Goal: Task Accomplishment & Management: Complete application form

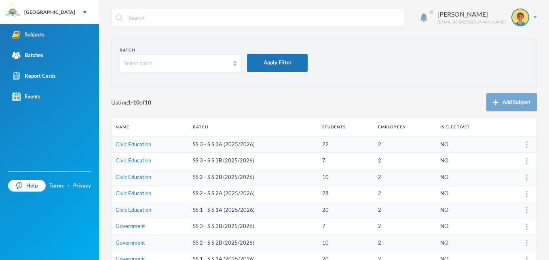
scroll to position [90, 0]
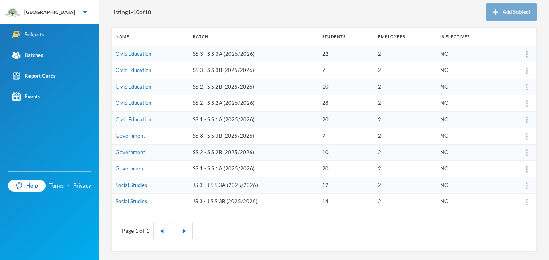
click at [127, 69] on link "Civic Education" at bounding box center [134, 70] width 36 height 6
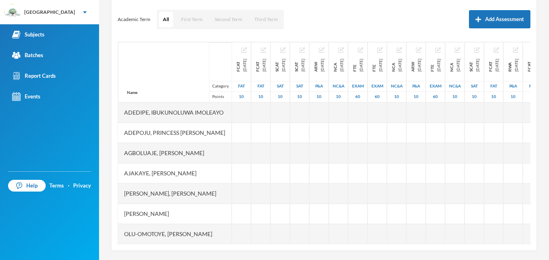
scroll to position [109, 0]
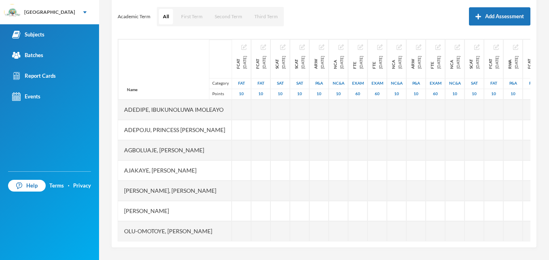
click at [251, 164] on div at bounding box center [241, 170] width 19 height 20
type input "9"
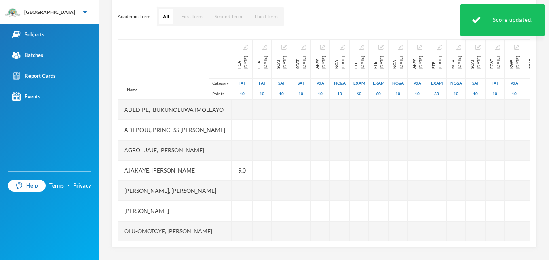
click at [248, 217] on div at bounding box center [242, 211] width 20 height 20
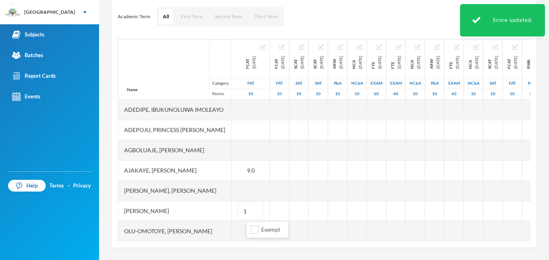
type input "10"
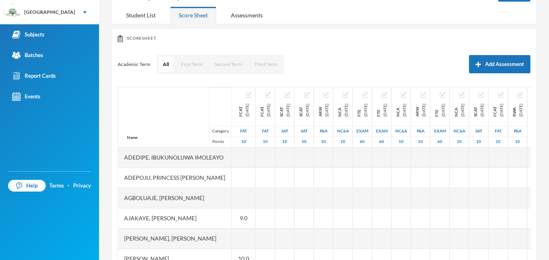
scroll to position [61, 0]
click at [250, 201] on div at bounding box center [243, 199] width 23 height 20
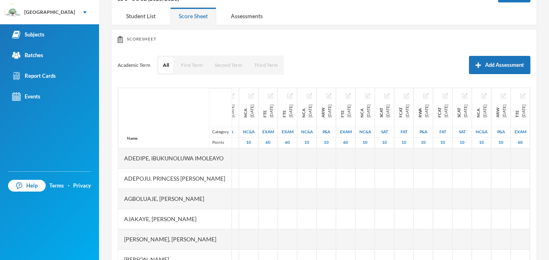
scroll to position [0, 283]
click at [337, 201] on div at bounding box center [346, 199] width 19 height 20
type input "79"
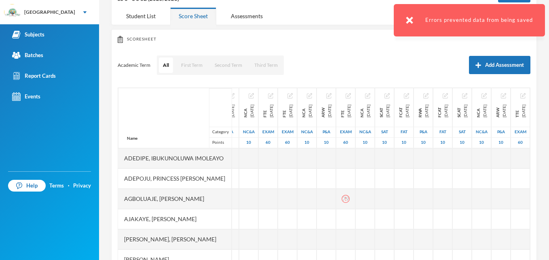
click at [342, 201] on icon "icon: exclamation-circle" at bounding box center [346, 199] width 8 height 8
type input "7"
type input "9"
click at [337, 199] on div "9" at bounding box center [346, 199] width 19 height 20
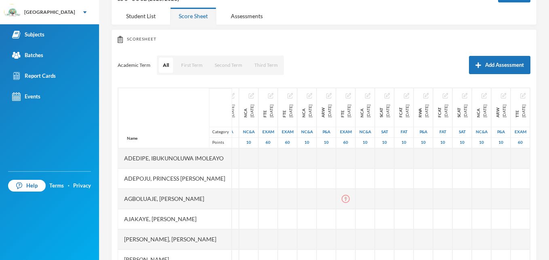
click at [342, 200] on icon "icon: exclamation-circle" at bounding box center [346, 199] width 8 height 8
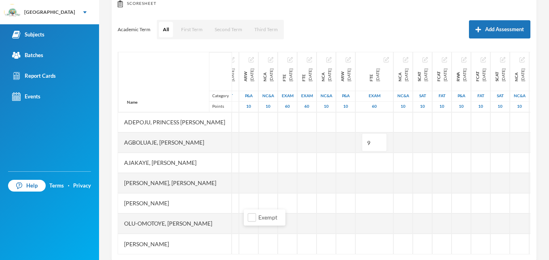
scroll to position [27, 72]
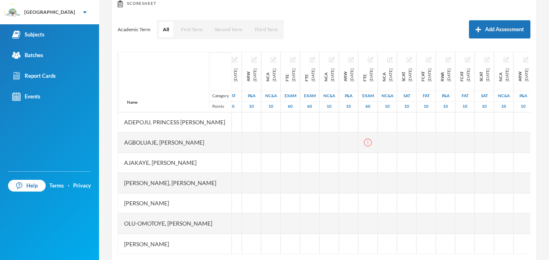
click at [300, 132] on div at bounding box center [290, 142] width 19 height 20
click at [378, 140] on div at bounding box center [368, 142] width 19 height 20
click at [465, 153] on input "Exempt" at bounding box center [463, 155] width 8 height 8
checkbox input "true"
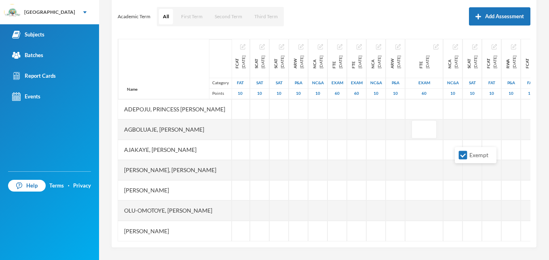
scroll to position [27, 0]
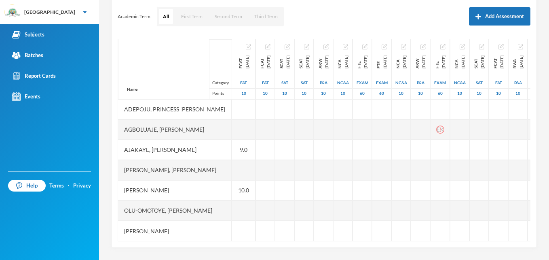
click at [249, 125] on div at bounding box center [243, 129] width 23 height 20
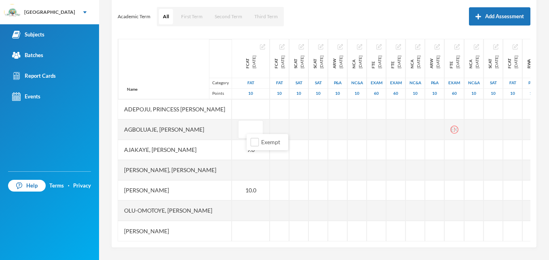
type input "9"
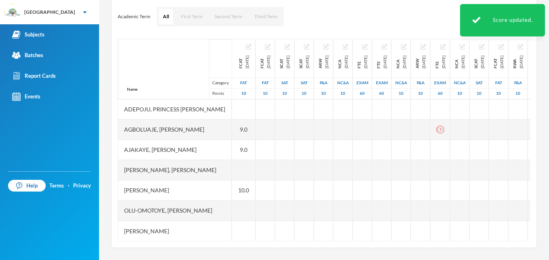
click at [250, 200] on div at bounding box center [243, 210] width 23 height 20
click at [250, 205] on div at bounding box center [243, 210] width 23 height 20
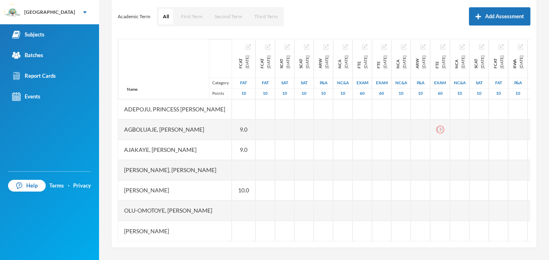
click at [250, 205] on div at bounding box center [243, 210] width 23 height 20
click at [275, 210] on div at bounding box center [265, 210] width 19 height 20
click at [251, 201] on div at bounding box center [243, 210] width 23 height 20
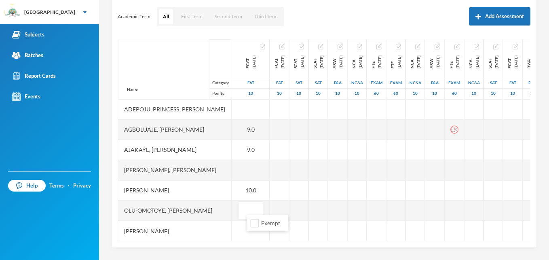
click at [251, 201] on input "text" at bounding box center [251, 210] width 16 height 18
type input "9"
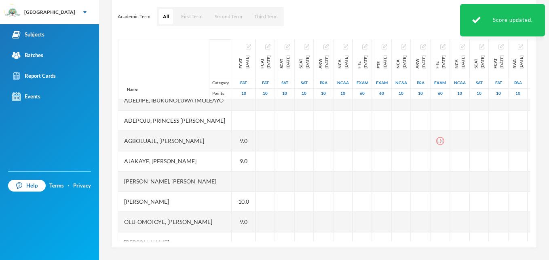
scroll to position [0, 0]
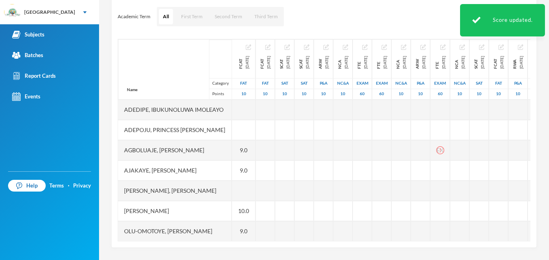
click at [253, 125] on div at bounding box center [243, 130] width 23 height 20
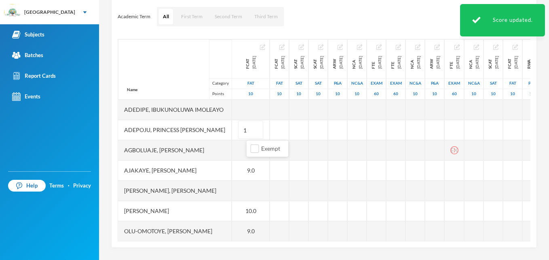
type input "10"
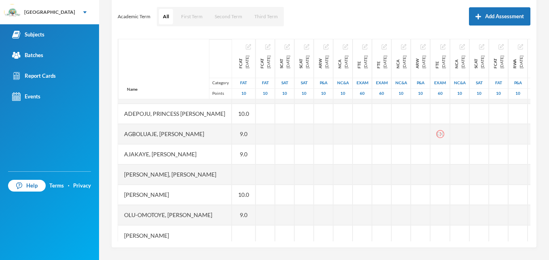
scroll to position [27, 0]
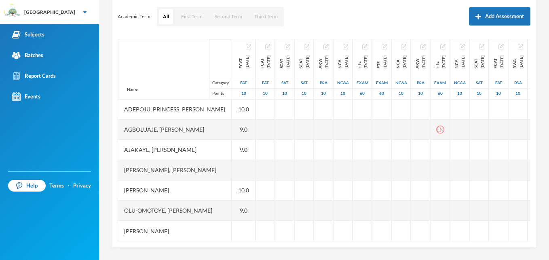
click at [245, 169] on div at bounding box center [243, 170] width 23 height 20
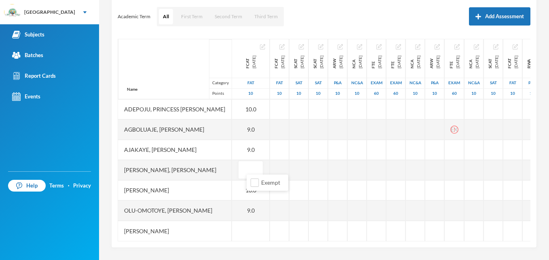
type input "9"
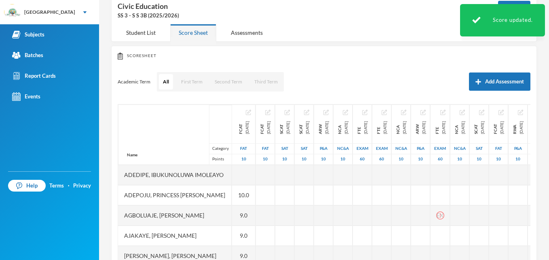
scroll to position [28, 0]
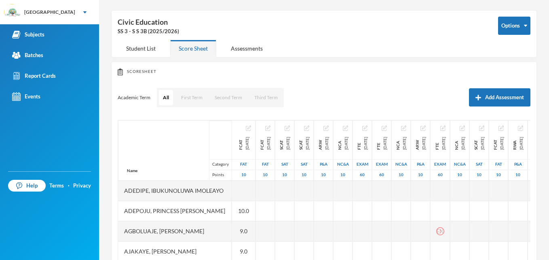
click at [247, 159] on div "FAT" at bounding box center [243, 164] width 23 height 11
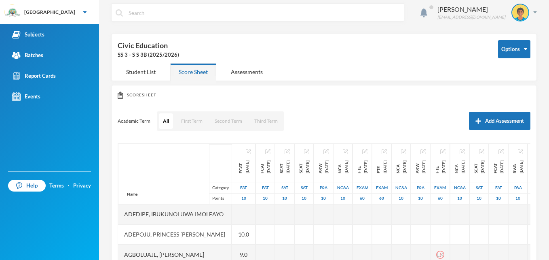
scroll to position [3, 0]
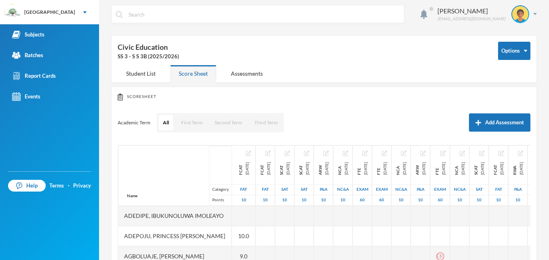
click at [251, 209] on div at bounding box center [243, 216] width 23 height 20
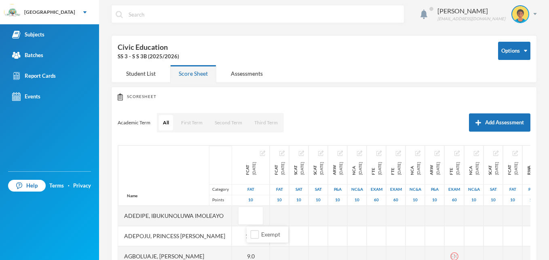
click at [251, 209] on input "text" at bounding box center [251, 216] width 16 height 18
type input "9"
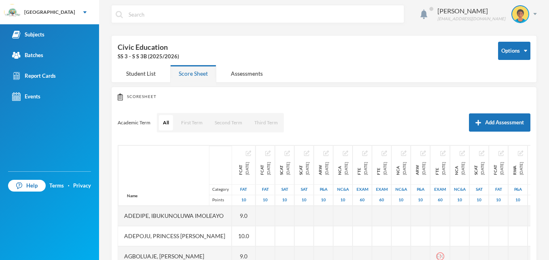
click at [329, 122] on div "Academic Term All First Term Second Term Third Term Add Assessment" at bounding box center [324, 122] width 413 height 20
click at [53, 35] on link "Subjects" at bounding box center [49, 34] width 99 height 21
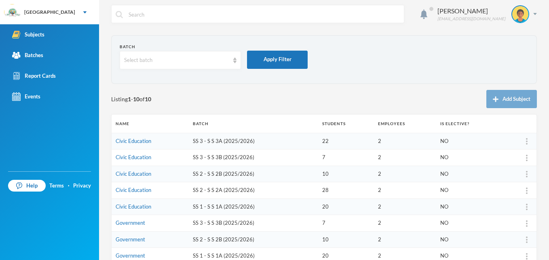
click at [137, 190] on link "Civic Education" at bounding box center [134, 190] width 36 height 6
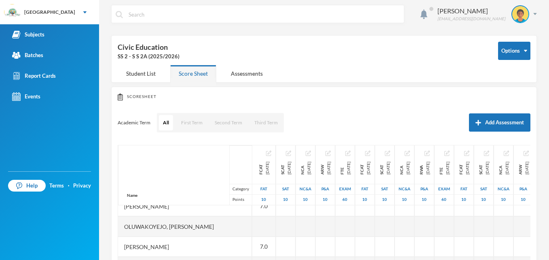
scroll to position [358, 0]
click at [252, 224] on div at bounding box center [263, 222] width 23 height 20
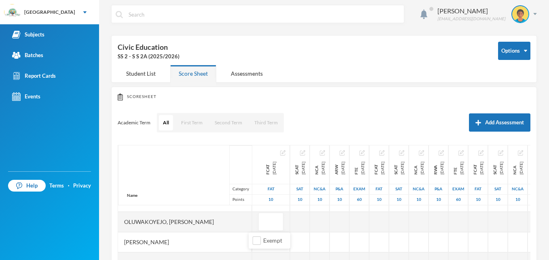
type input "8"
